Goal: Find specific page/section: Find specific page/section

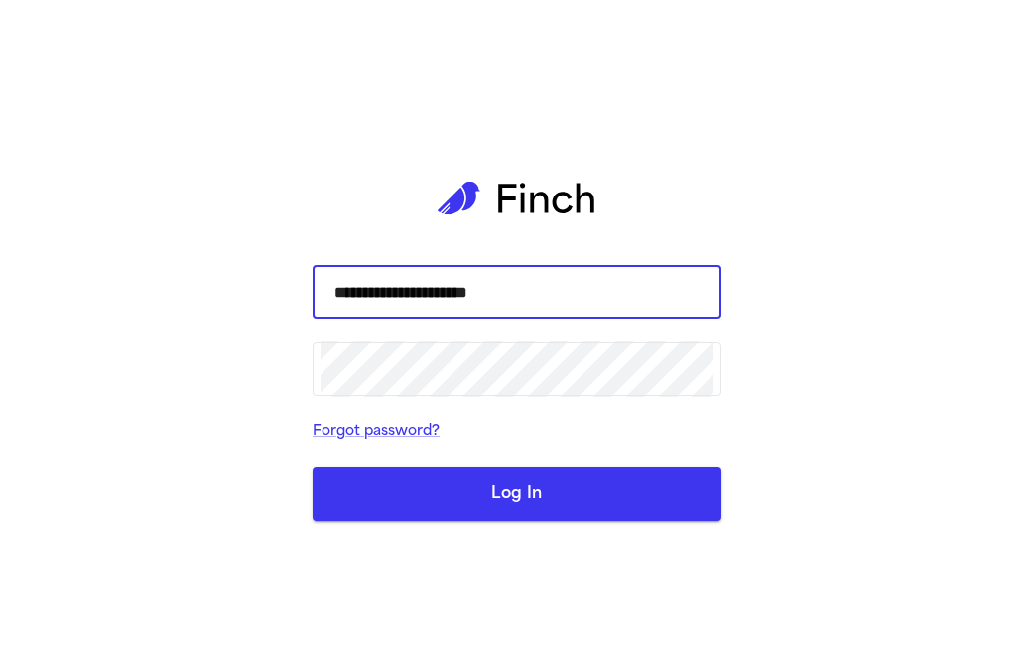
type input "**********"
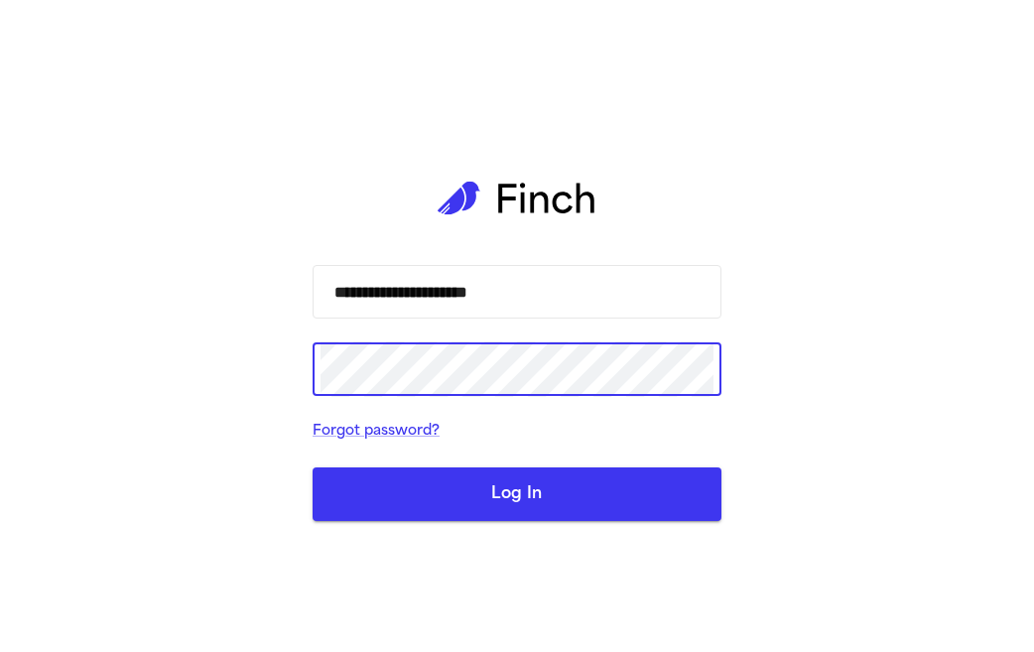
click at [485, 498] on button "Log In" at bounding box center [517, 494] width 409 height 54
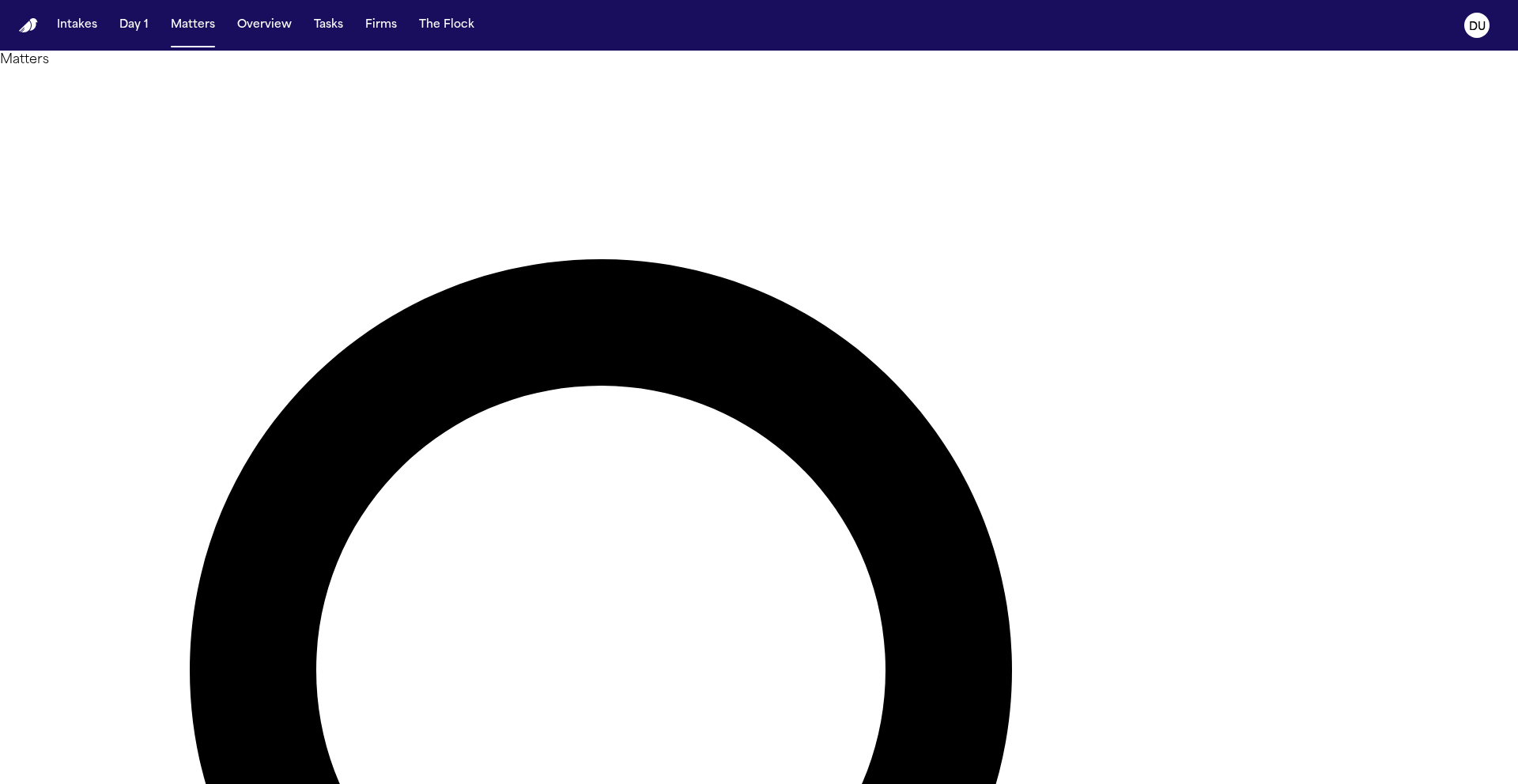
type input "******"
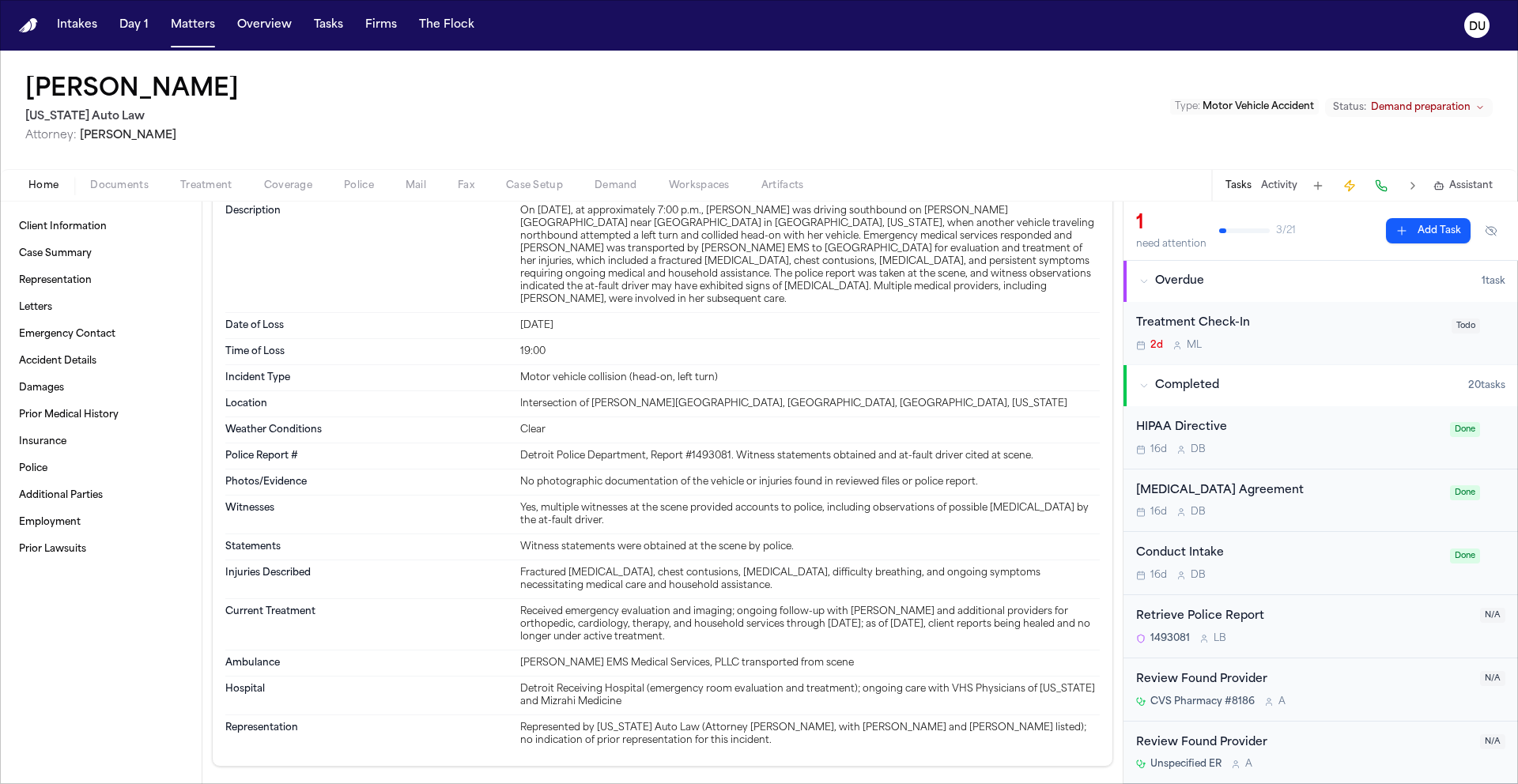
scroll to position [614, 0]
drag, startPoint x: 31, startPoint y: 25, endPoint x: 178, endPoint y: 49, distance: 148.9
click at [32, 25] on img "Home" at bounding box center [29, 25] width 19 height 15
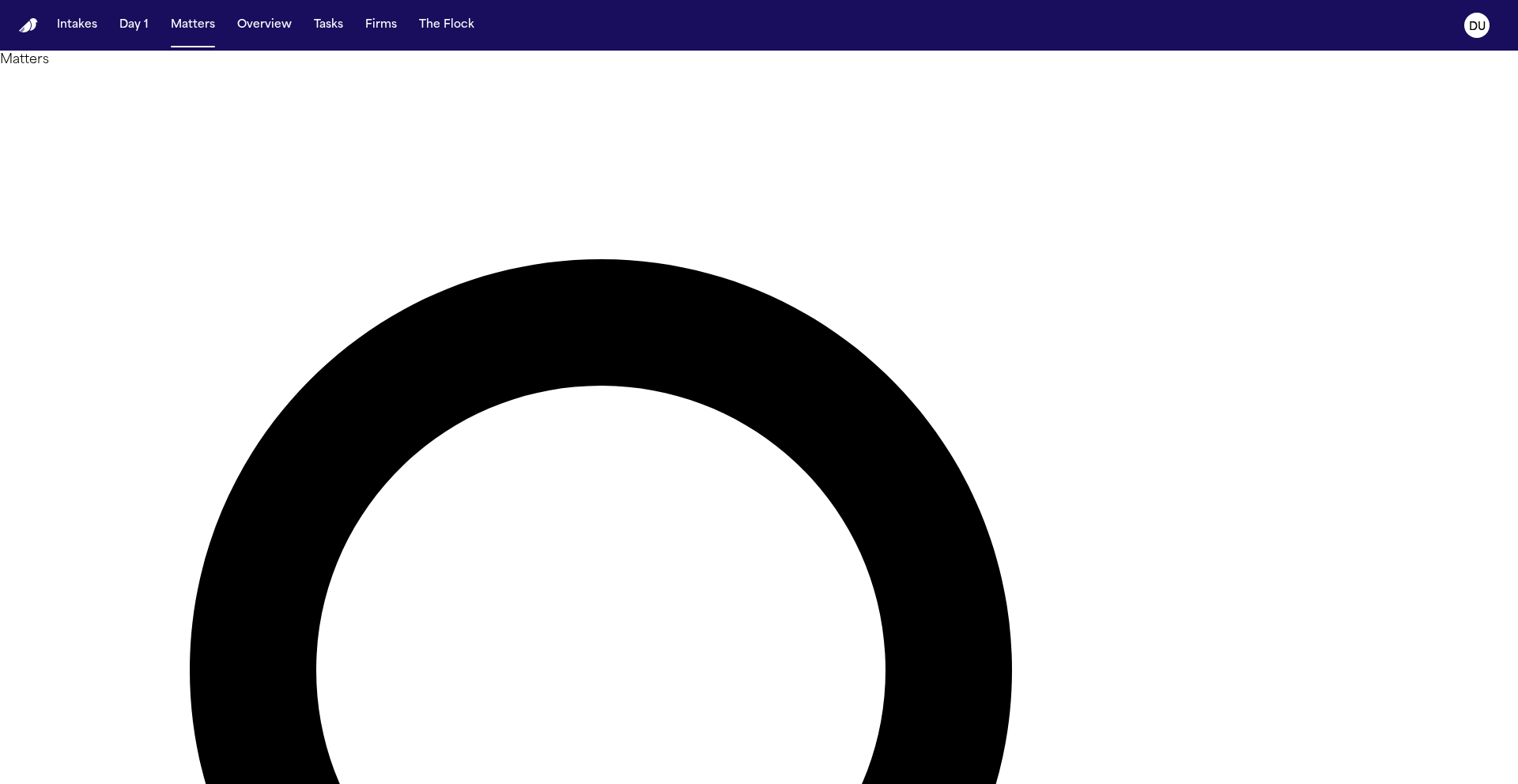
drag, startPoint x: 924, startPoint y: 88, endPoint x: 785, endPoint y: 88, distance: 139.0
type input "**********"
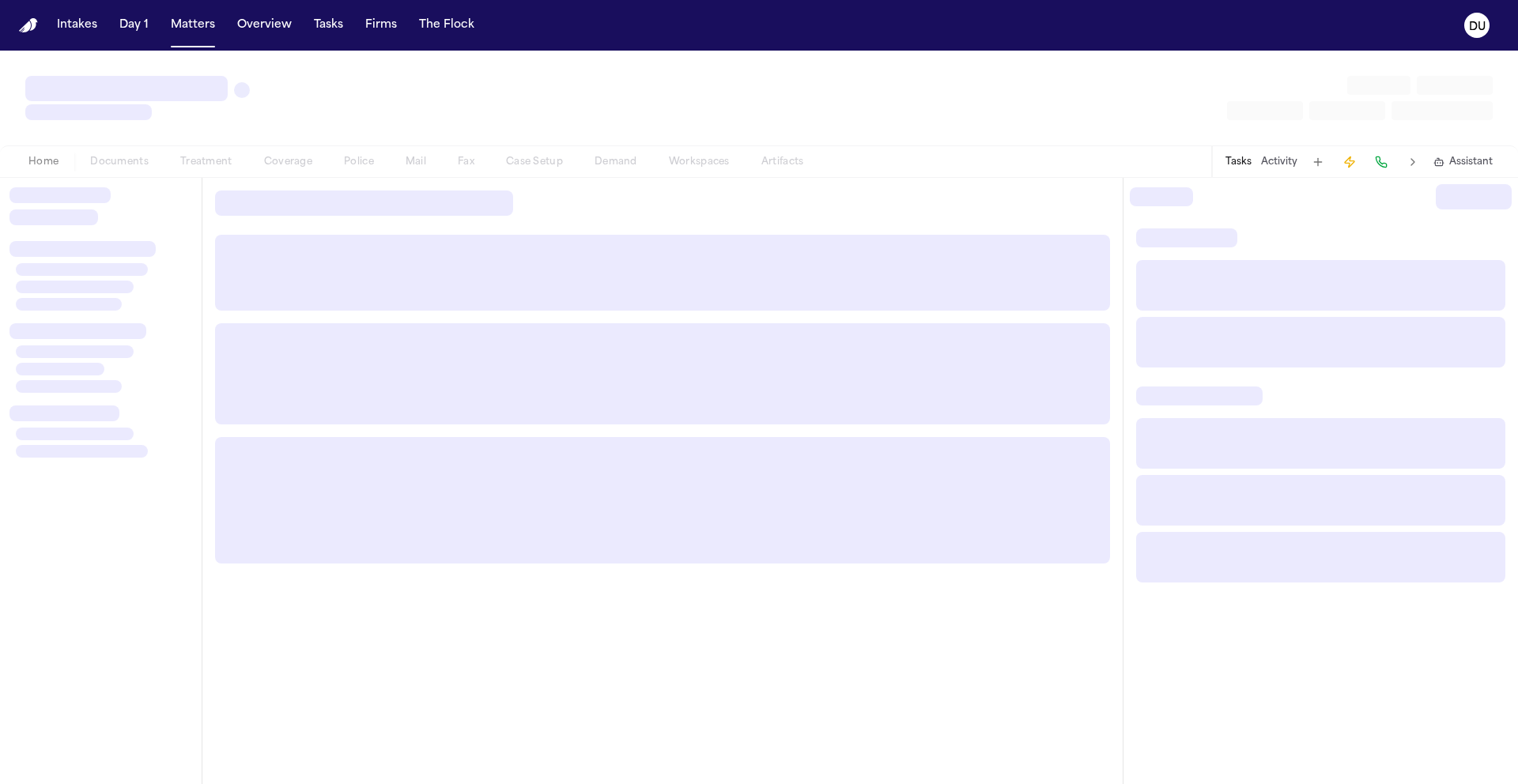
click at [178, 182] on div at bounding box center [100, 480] width 202 height 606
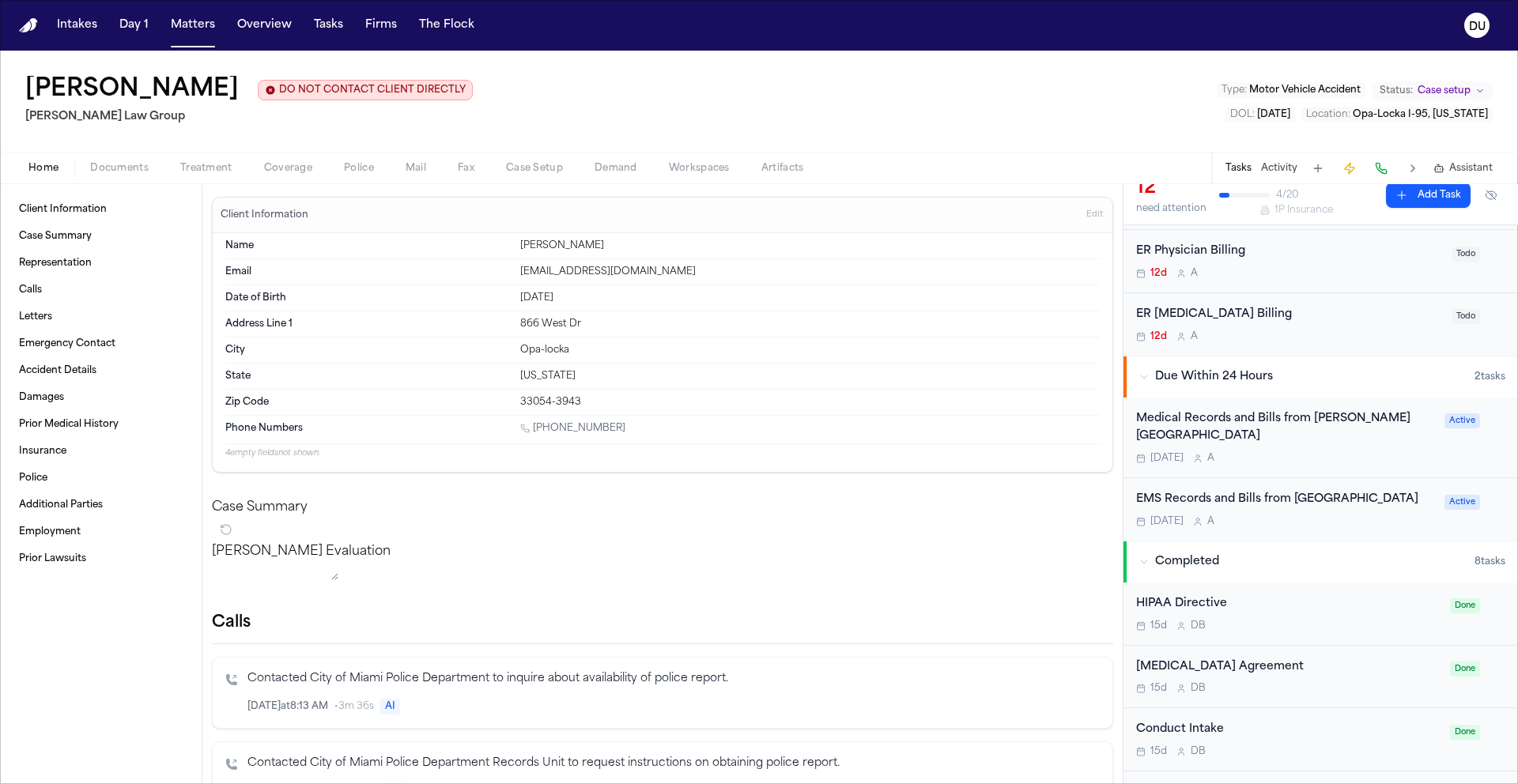
scroll to position [742, 0]
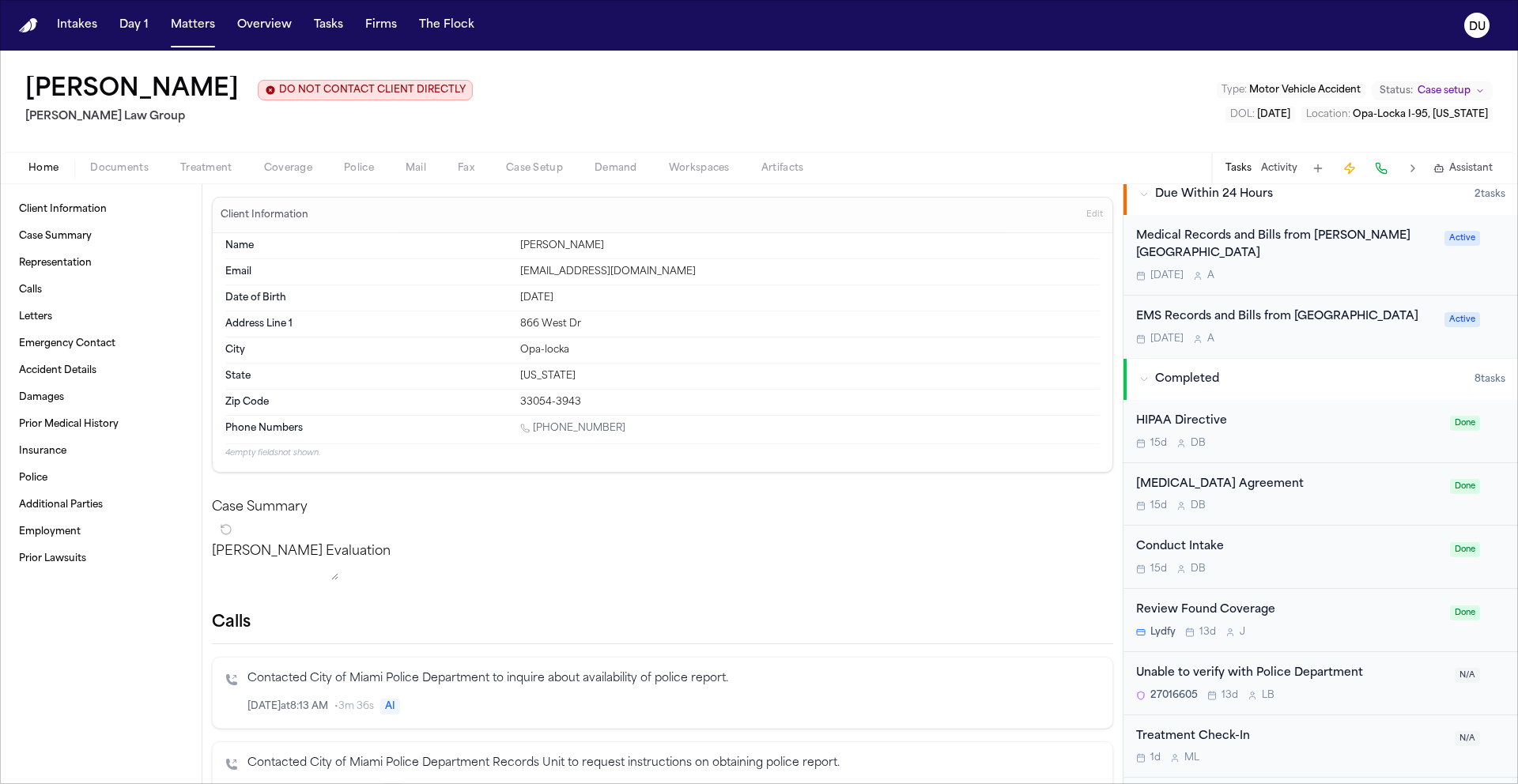
click at [823, 242] on div "Medical Records and Bills from [PERSON_NAME][GEOGRAPHIC_DATA]" at bounding box center [1285, 246] width 299 height 37
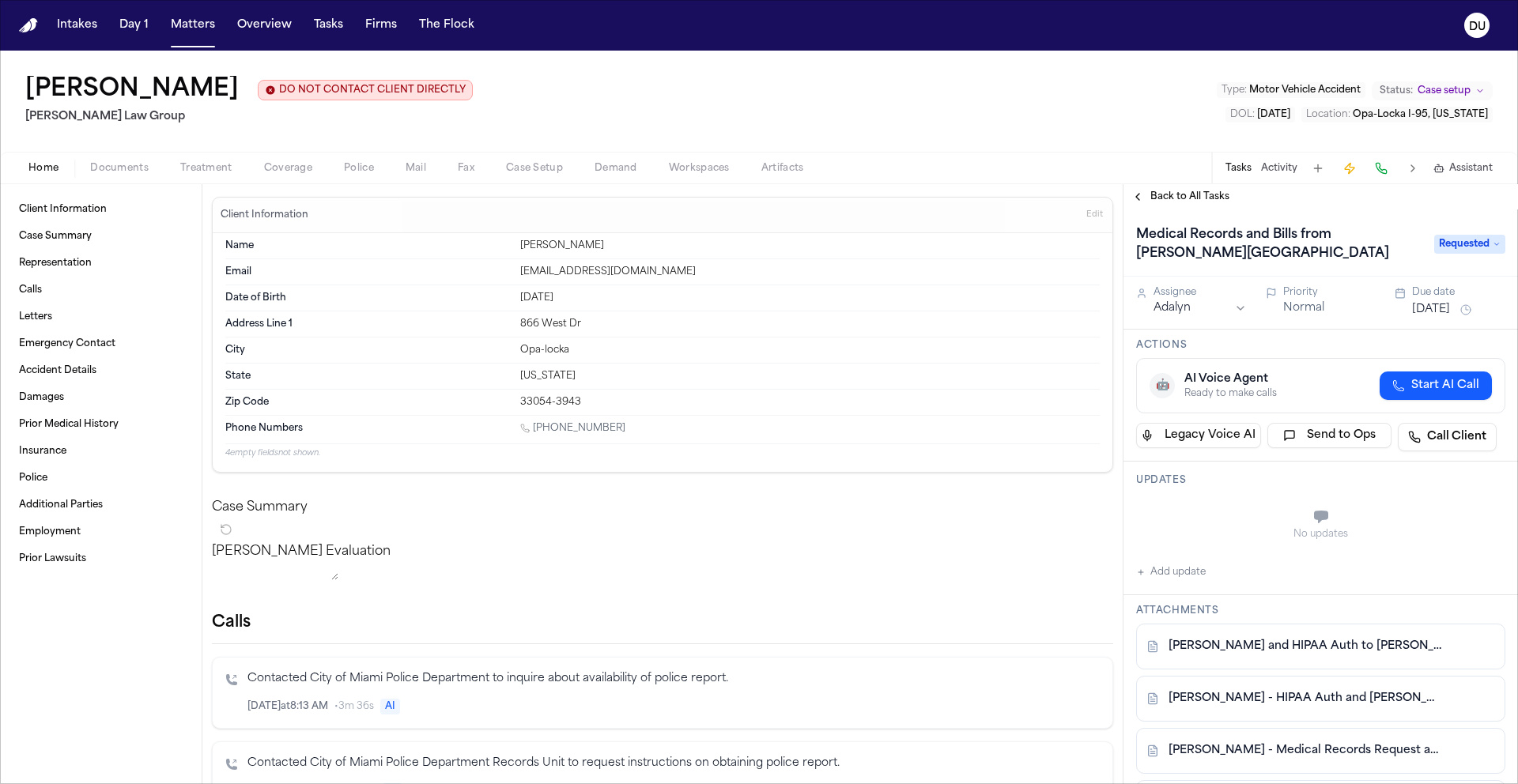
click at [823, 203] on span "Back to All Tasks" at bounding box center [1190, 197] width 79 height 13
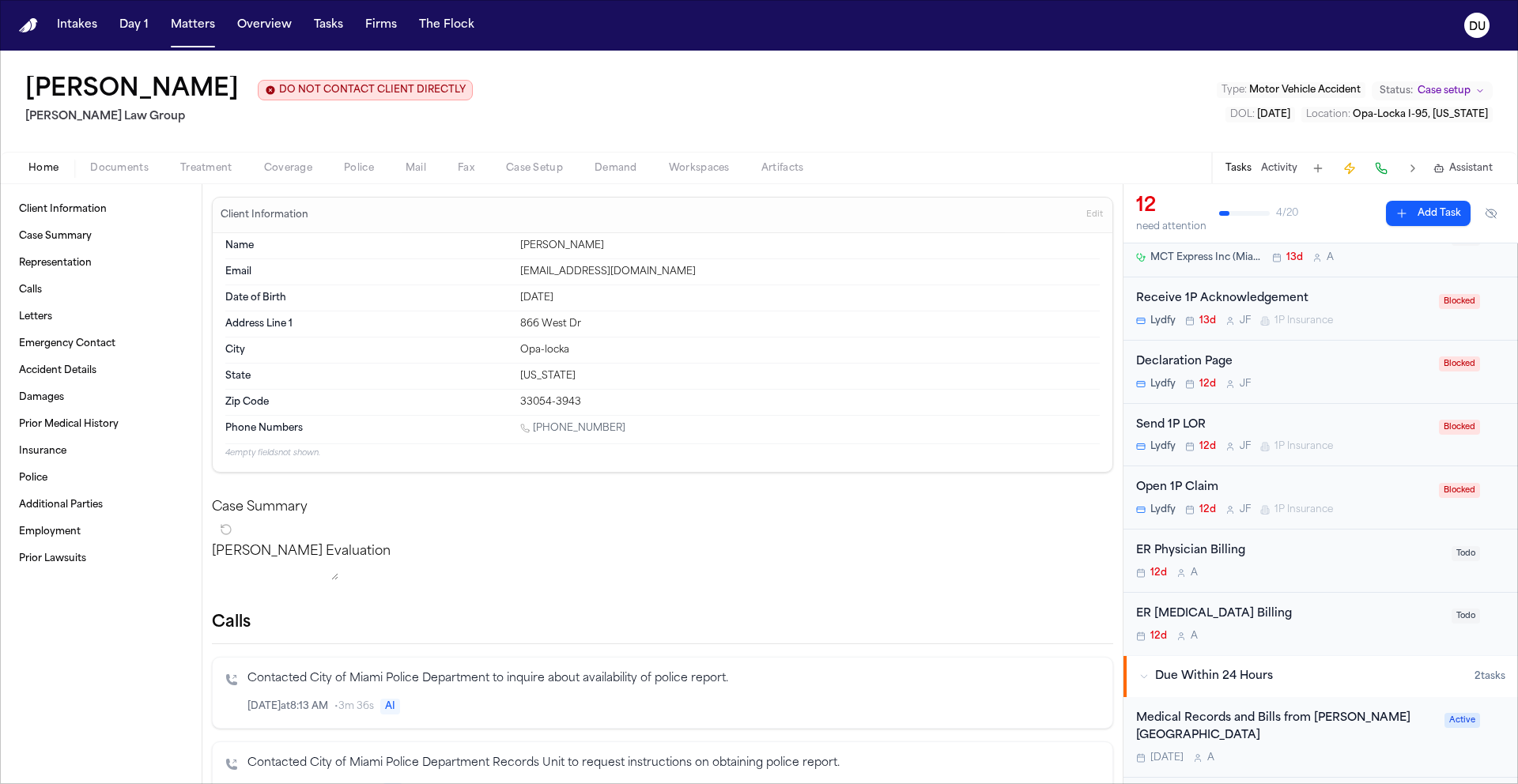
scroll to position [299, 0]
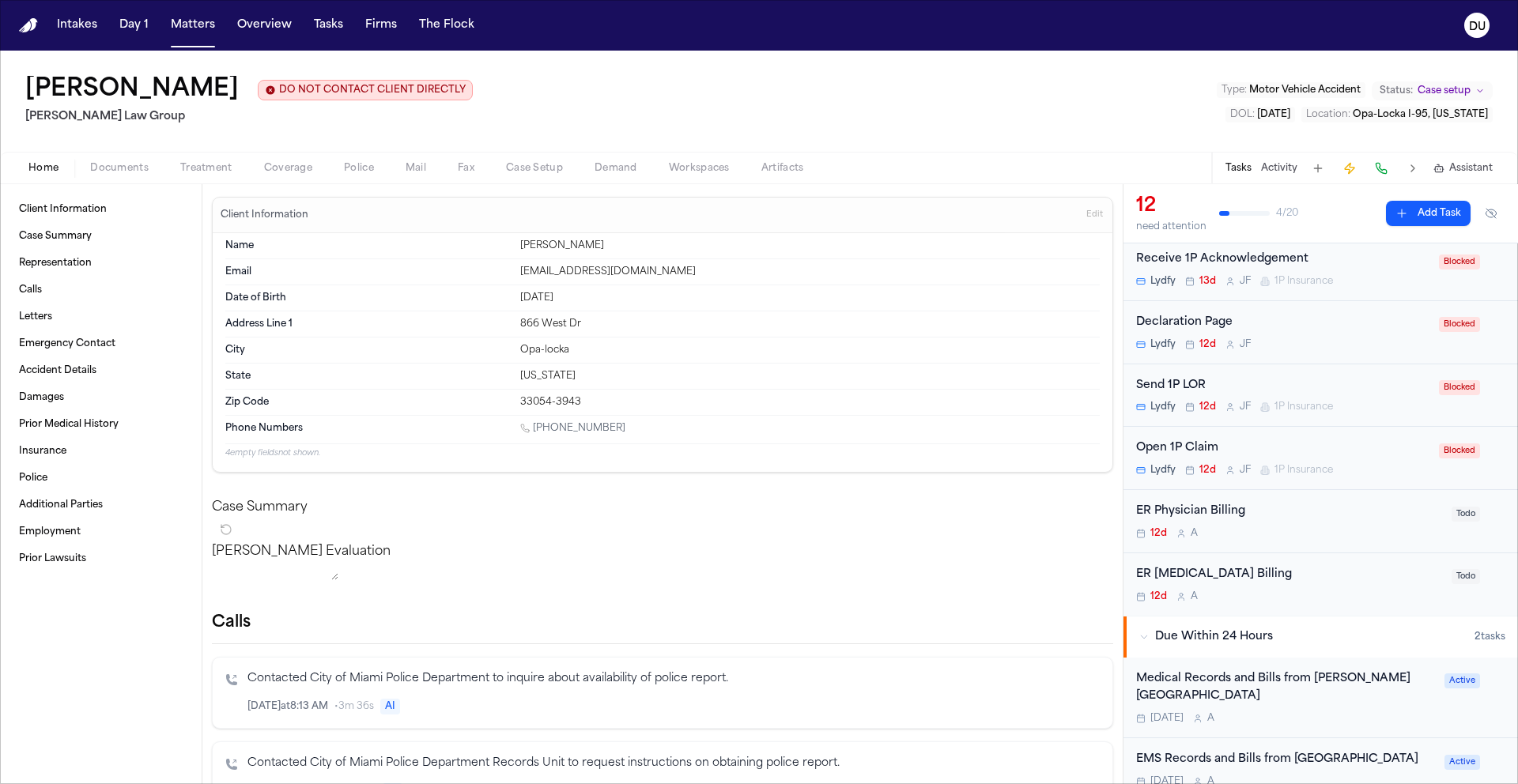
click at [823, 519] on div "ER Physician Billing" at bounding box center [1289, 512] width 306 height 18
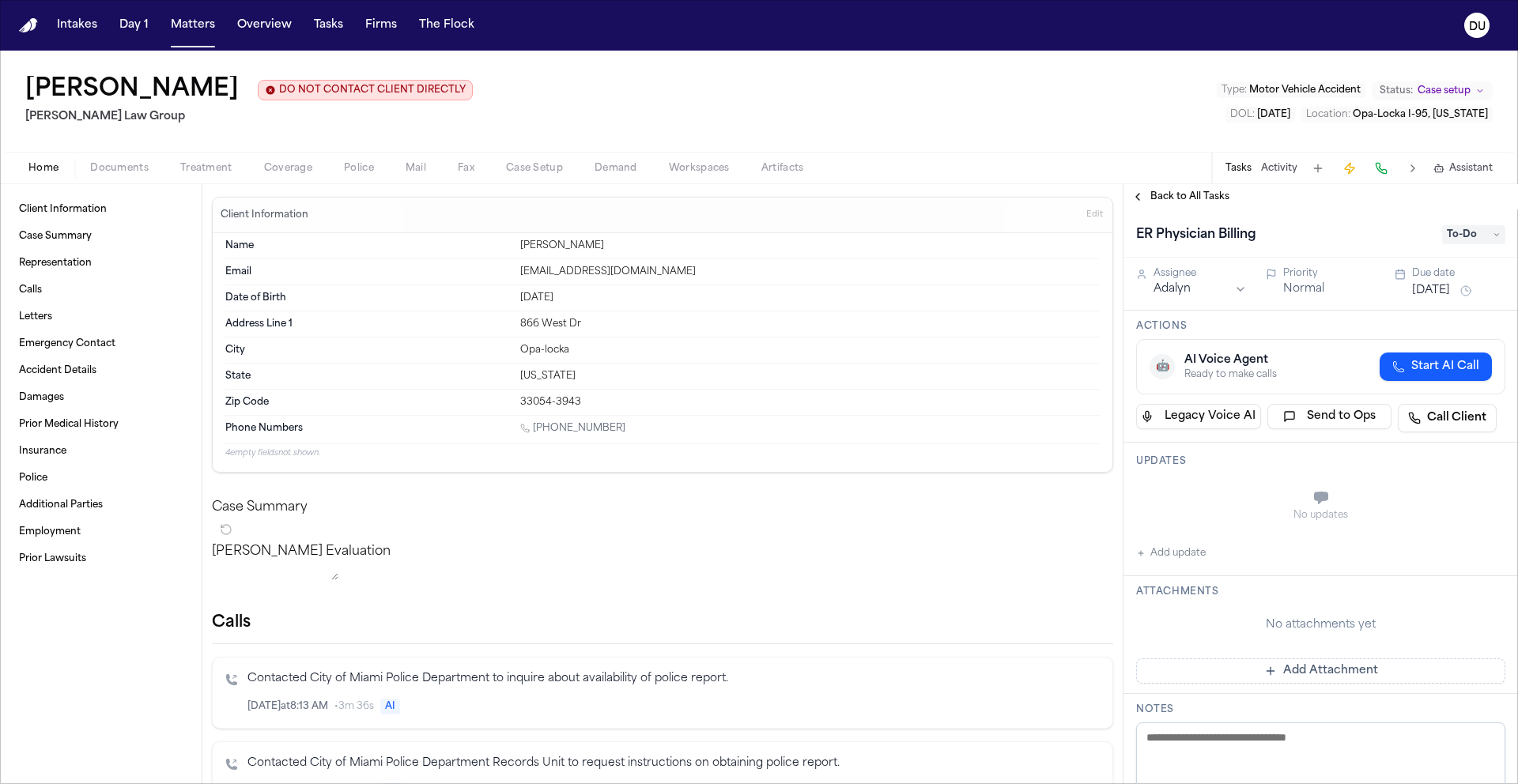
click at [823, 199] on span "Back to All Tasks" at bounding box center [1190, 197] width 79 height 13
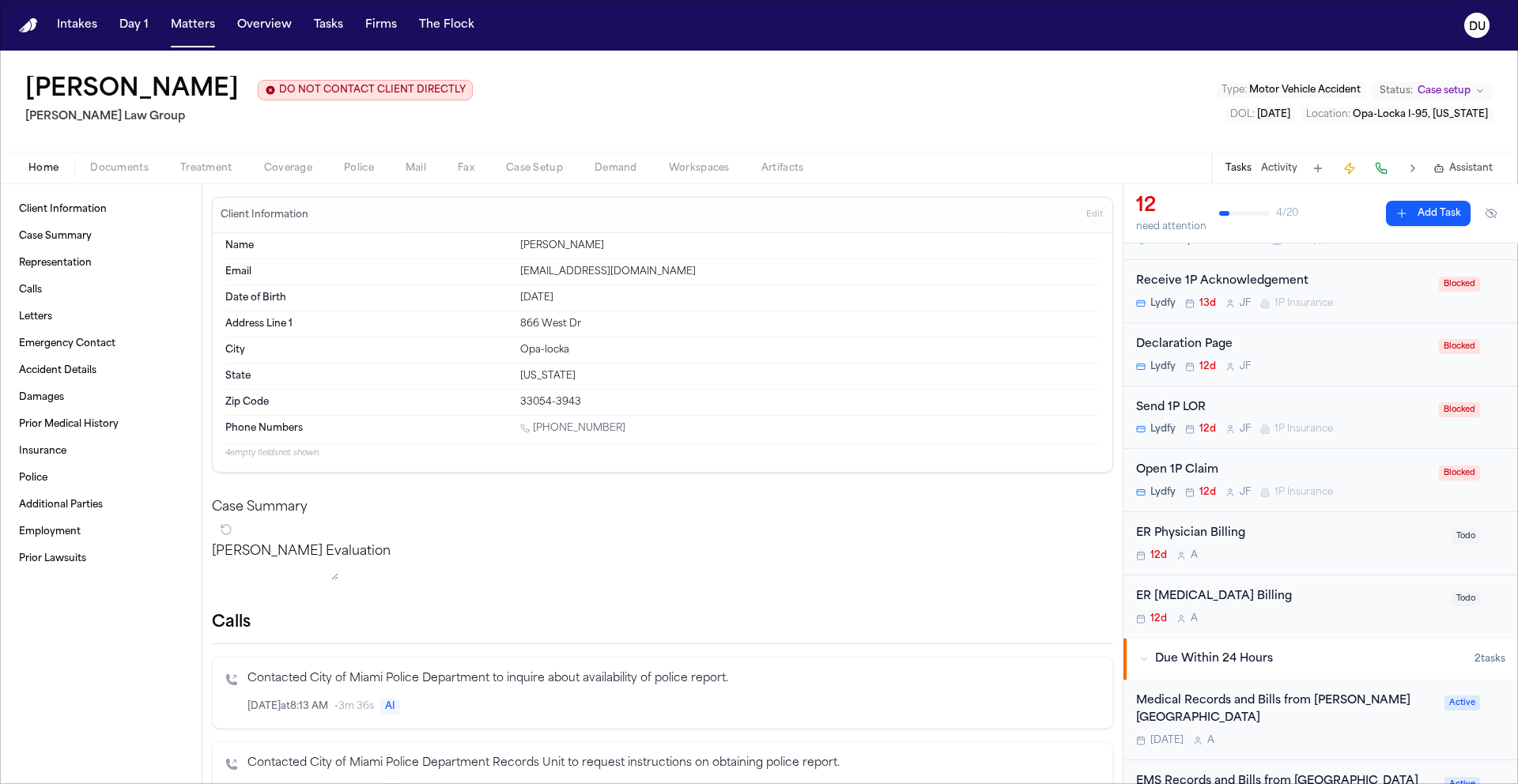
scroll to position [287, 0]
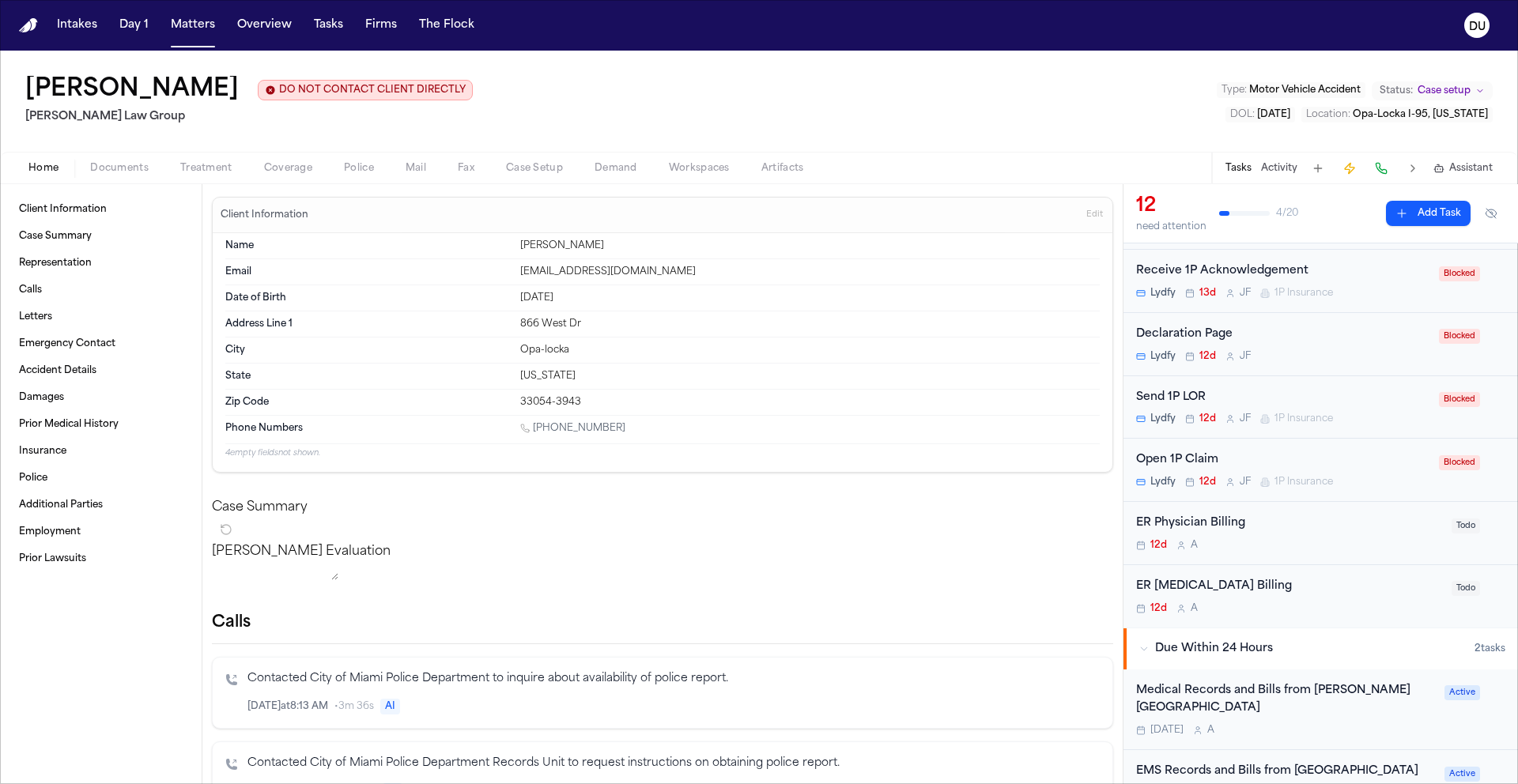
click at [823, 519] on div "ER [MEDICAL_DATA] Billing" at bounding box center [1289, 586] width 306 height 18
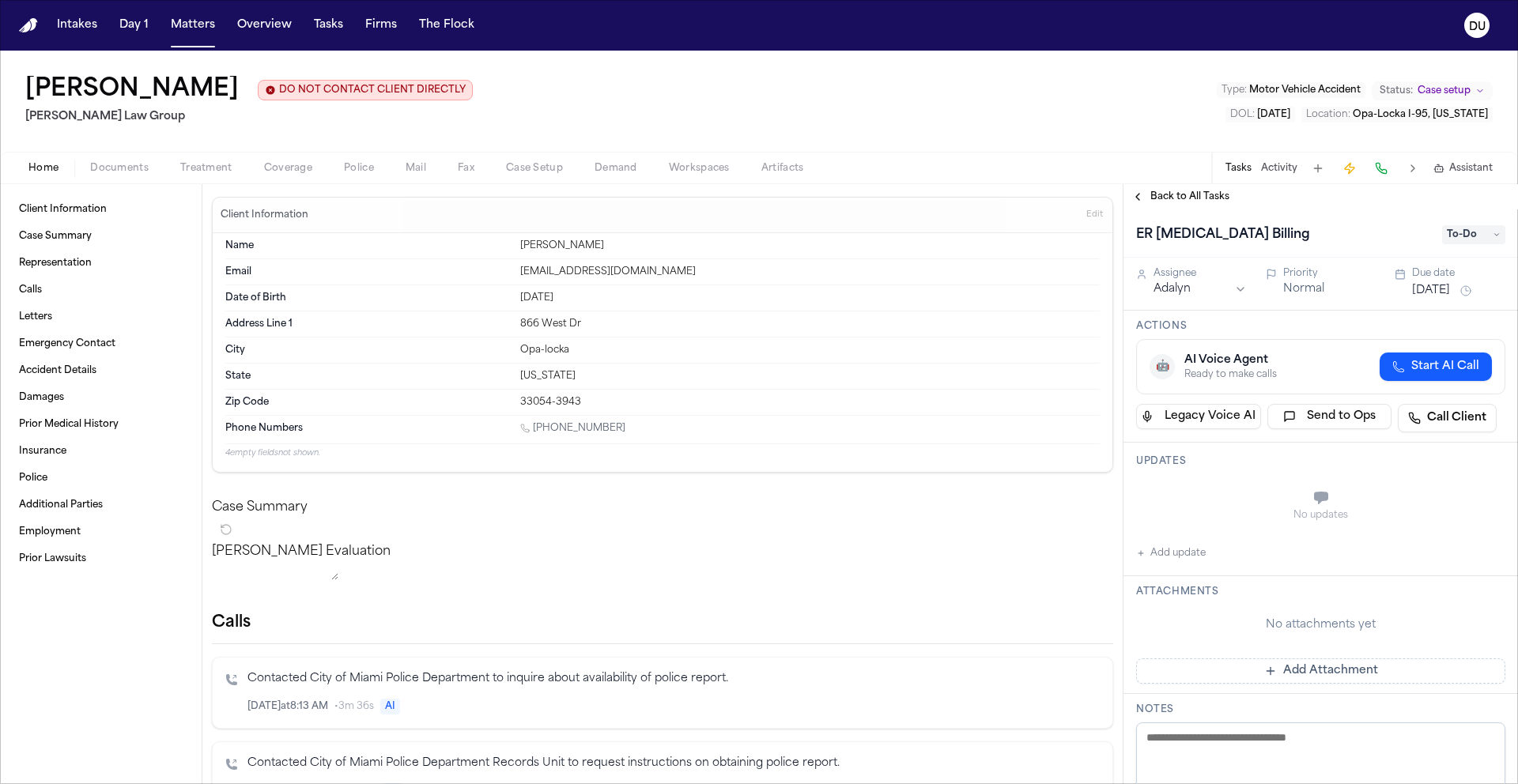
click at [823, 199] on span "Back to All Tasks" at bounding box center [1190, 197] width 79 height 13
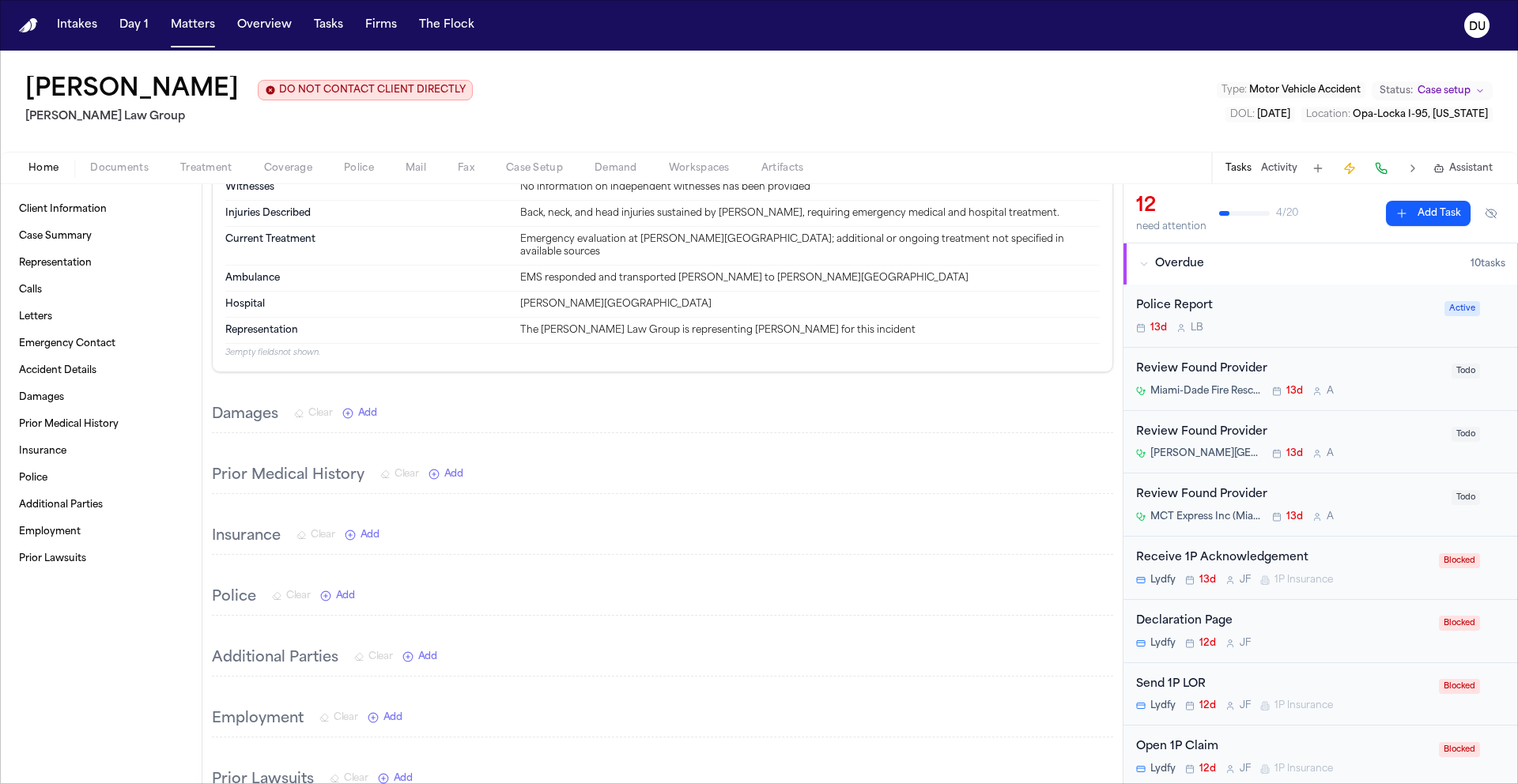
scroll to position [1090, 0]
